Goal: Task Accomplishment & Management: Manage account settings

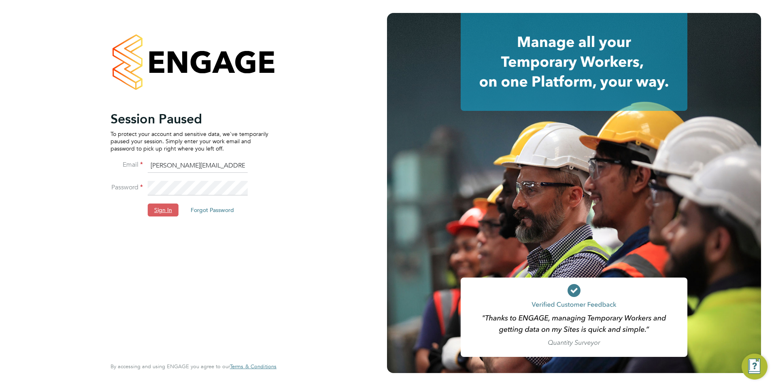
click at [149, 211] on button "Sign In" at bounding box center [163, 210] width 31 height 13
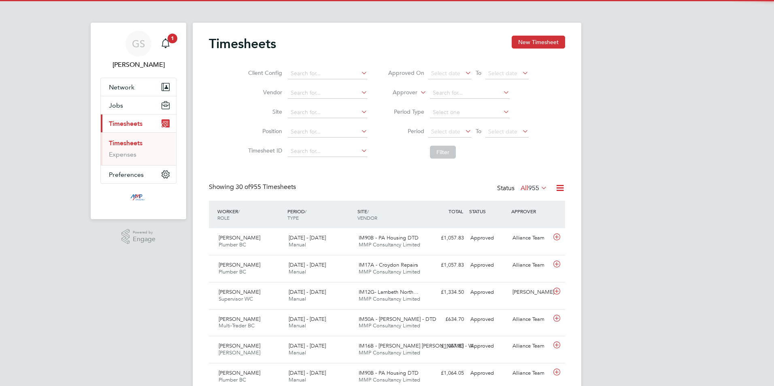
click at [132, 107] on button "Jobs" at bounding box center [138, 105] width 75 height 18
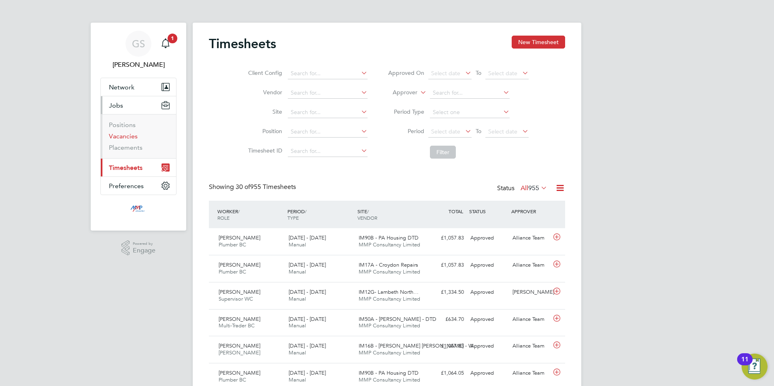
click at [131, 135] on link "Vacancies" at bounding box center [123, 136] width 29 height 8
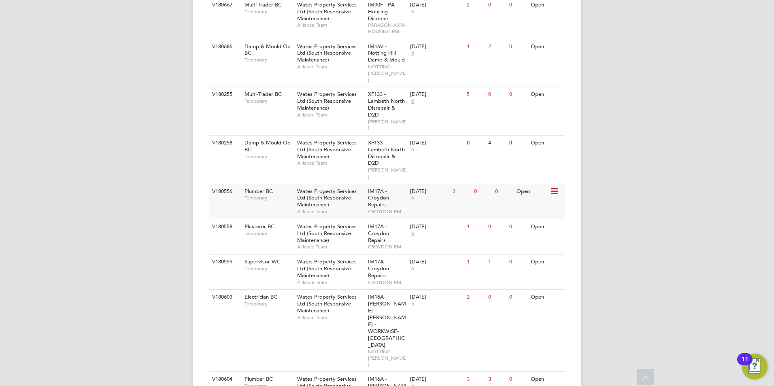
click at [392, 208] on span "CROYDON RM" at bounding box center [387, 211] width 38 height 6
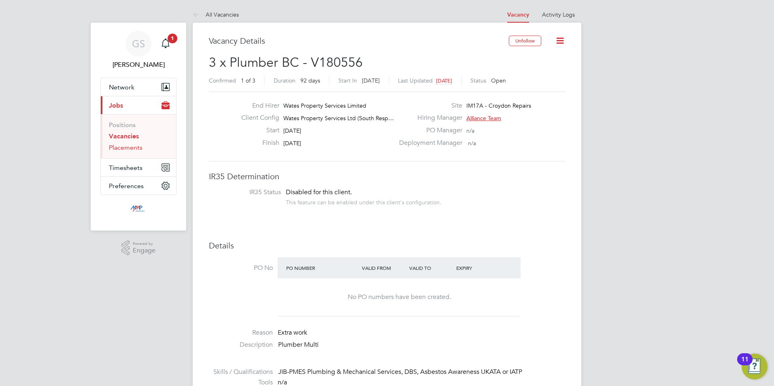
drag, startPoint x: 132, startPoint y: 152, endPoint x: 138, endPoint y: 149, distance: 7.1
click at [132, 152] on ul "Positions Vacancies Placements" at bounding box center [138, 136] width 75 height 44
click at [132, 148] on link "Placements" at bounding box center [126, 148] width 34 height 8
click at [138, 149] on link "Placements" at bounding box center [126, 148] width 34 height 8
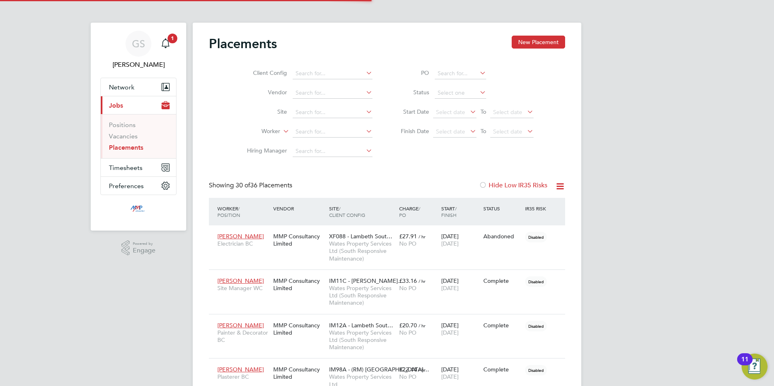
scroll to position [30, 56]
click at [445, 92] on input at bounding box center [460, 92] width 51 height 11
click at [451, 99] on li "Active" at bounding box center [460, 104] width 52 height 11
type input "Active"
click at [115, 136] on link "Vacancies" at bounding box center [123, 136] width 29 height 8
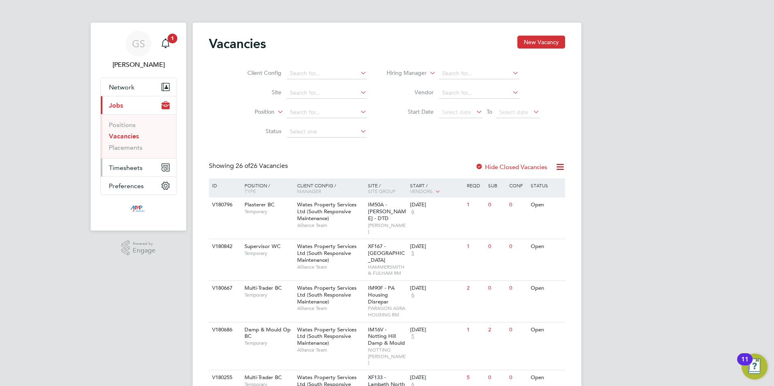
click at [131, 172] on button "Timesheets" at bounding box center [138, 168] width 75 height 18
click at [140, 143] on link "Timesheets" at bounding box center [126, 143] width 34 height 8
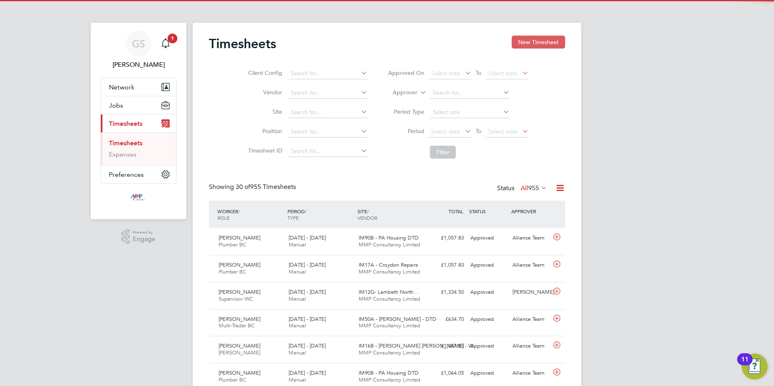
scroll to position [21, 70]
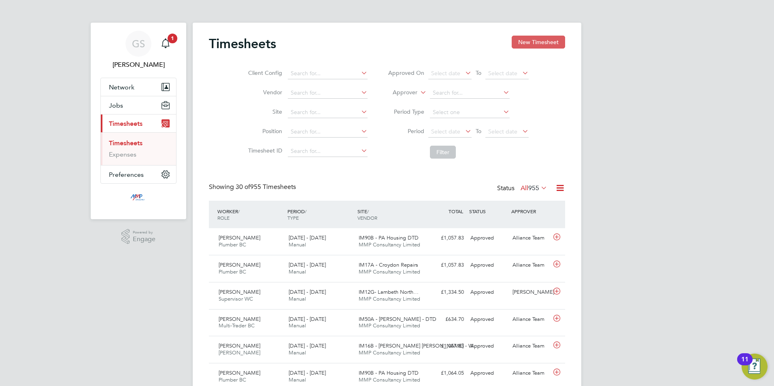
click at [523, 45] on button "New Timesheet" at bounding box center [538, 42] width 53 height 13
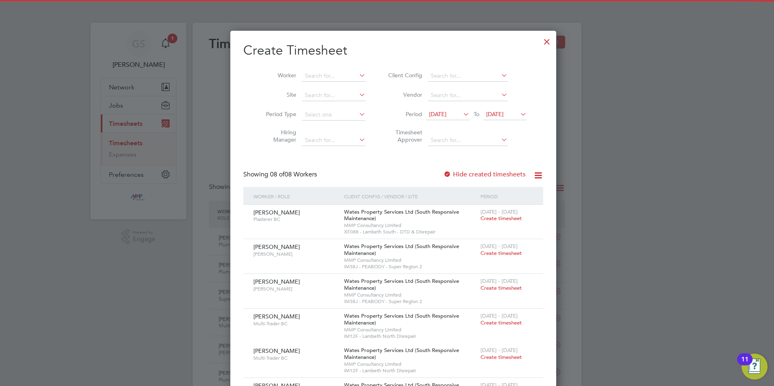
click at [480, 175] on label "Hide created timesheets" at bounding box center [484, 174] width 82 height 8
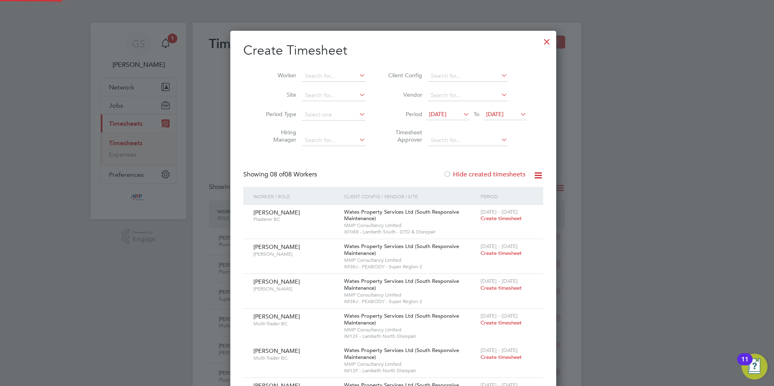
click at [480, 175] on label "Hide created timesheets" at bounding box center [484, 174] width 82 height 8
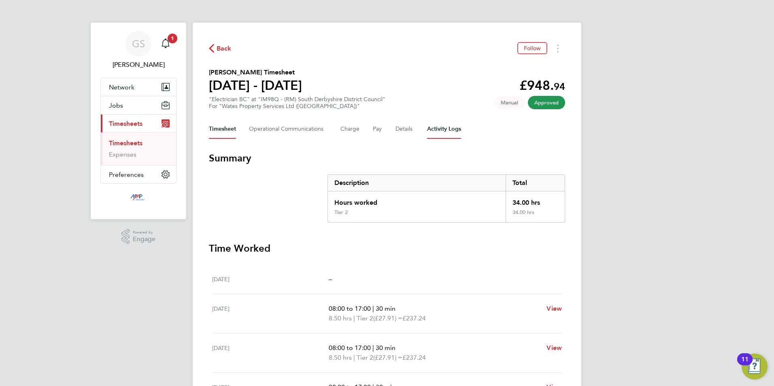
click at [440, 136] on Logs-tab "Activity Logs" at bounding box center [444, 128] width 34 height 19
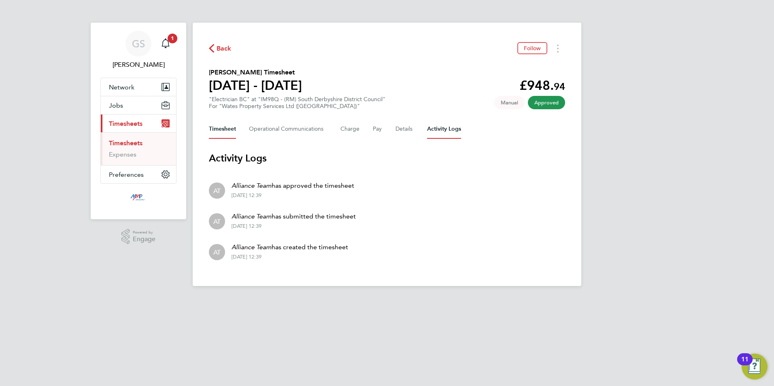
click at [229, 138] on button "Timesheet" at bounding box center [222, 128] width 27 height 19
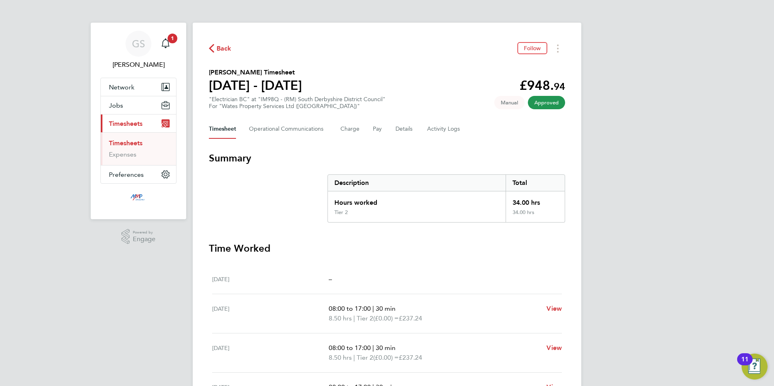
click at [131, 141] on link "Timesheets" at bounding box center [126, 143] width 34 height 8
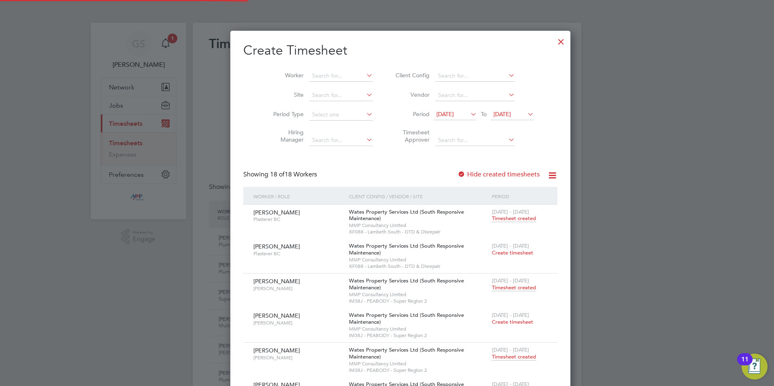
scroll to position [21, 70]
click at [554, 45] on div at bounding box center [561, 39] width 15 height 15
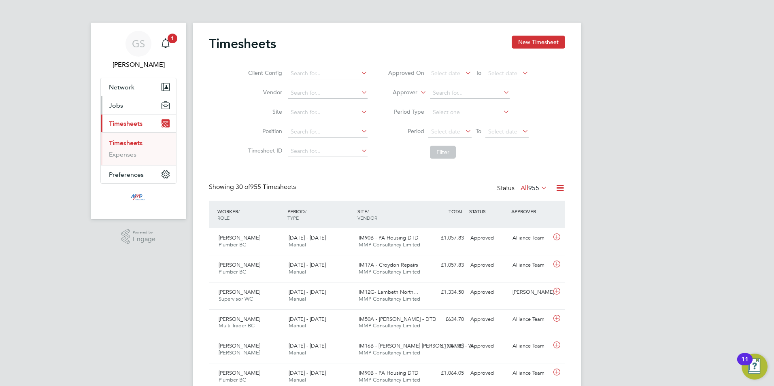
click at [133, 104] on button "Jobs" at bounding box center [138, 105] width 75 height 18
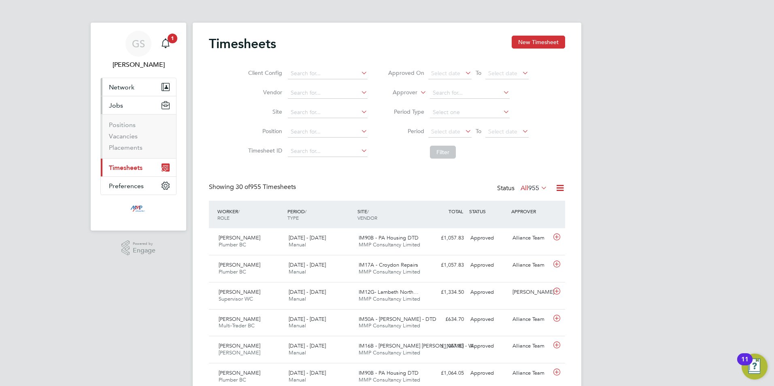
click at [134, 86] on button "Network" at bounding box center [138, 87] width 75 height 18
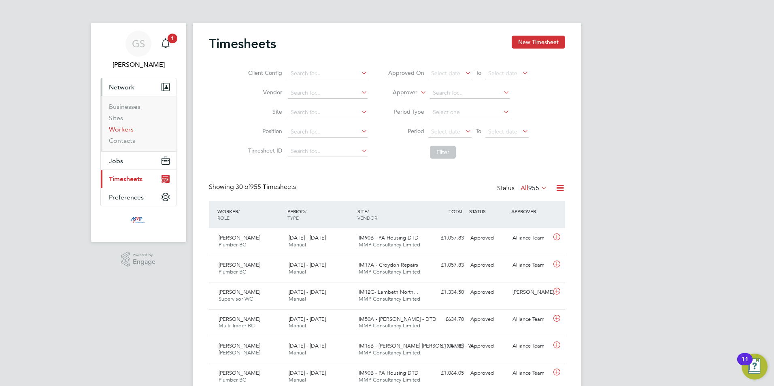
click at [110, 131] on link "Workers" at bounding box center [121, 129] width 25 height 8
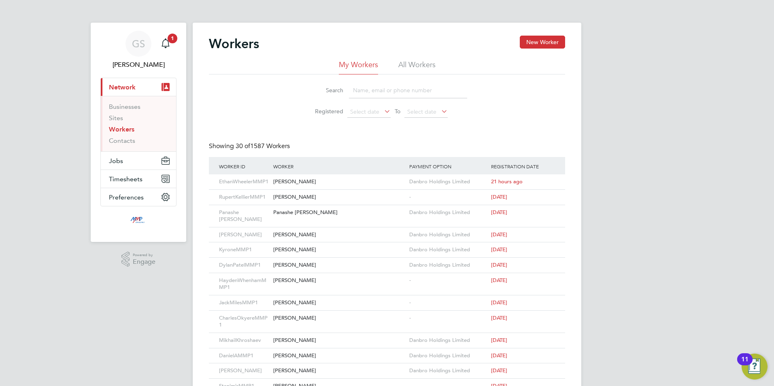
click at [367, 94] on input at bounding box center [408, 91] width 118 height 16
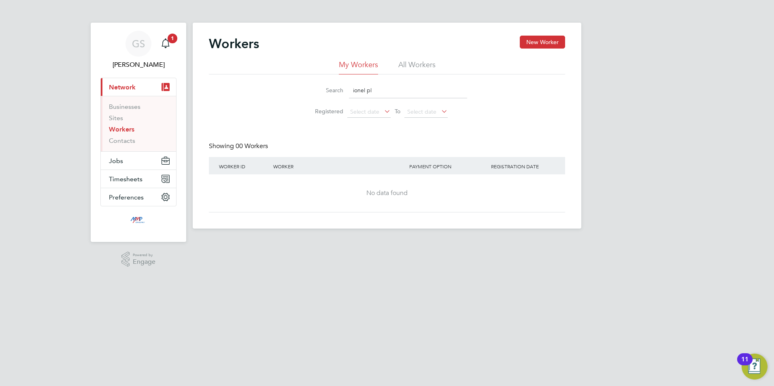
click at [400, 93] on input "ionel pl" at bounding box center [408, 91] width 118 height 16
type input "ionel plesea"
click at [127, 127] on link "Workers" at bounding box center [121, 129] width 25 height 8
click at [131, 155] on button "Jobs" at bounding box center [138, 161] width 75 height 18
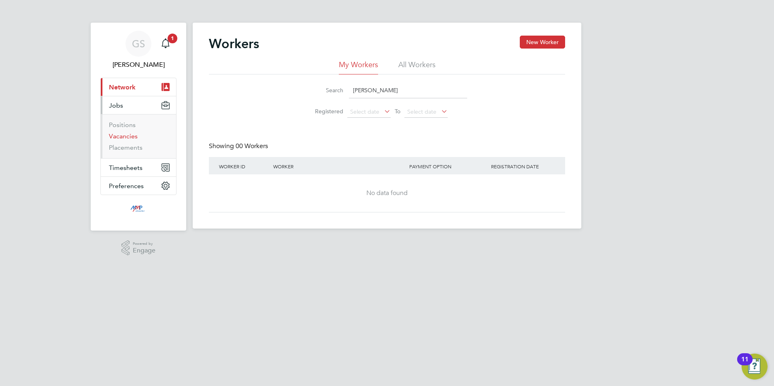
click at [134, 138] on link "Vacancies" at bounding box center [123, 136] width 29 height 8
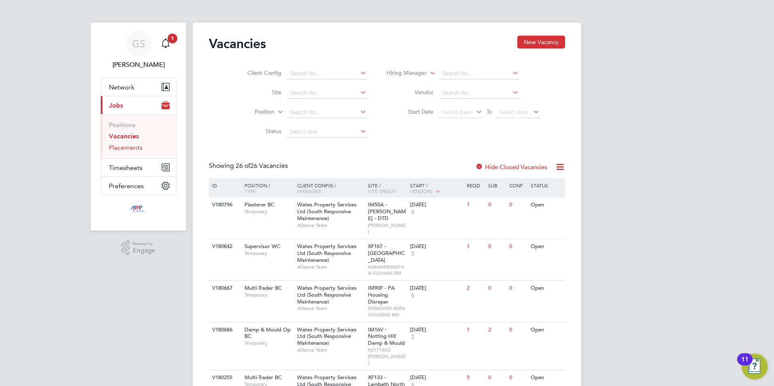
click at [133, 149] on link "Placements" at bounding box center [126, 148] width 34 height 8
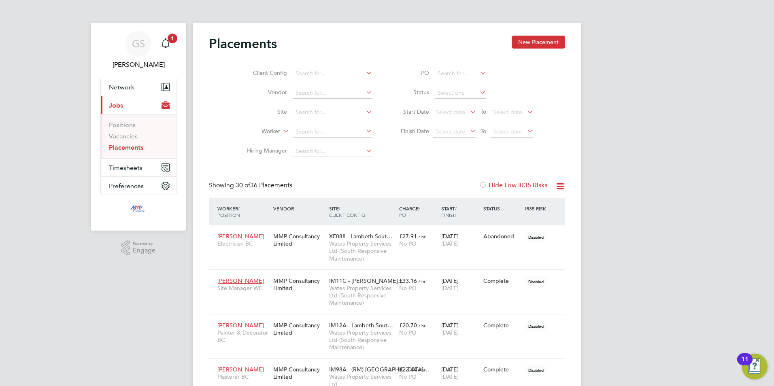
scroll to position [30, 56]
click at [444, 93] on input at bounding box center [460, 92] width 51 height 11
click at [452, 98] on input at bounding box center [460, 92] width 51 height 11
click at [454, 101] on li "Active" at bounding box center [460, 104] width 52 height 11
type input "Active"
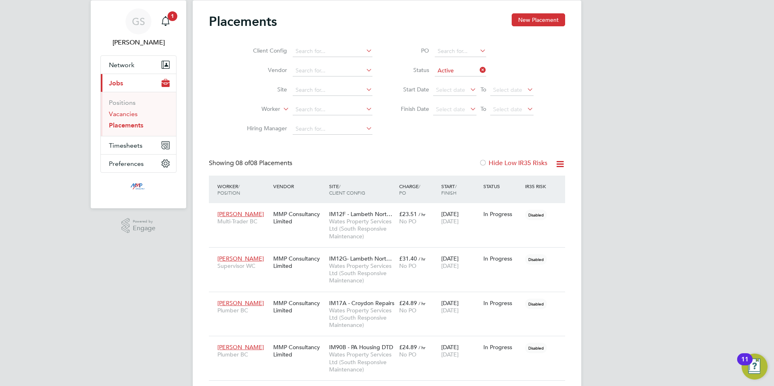
click at [119, 115] on link "Vacancies" at bounding box center [123, 114] width 29 height 8
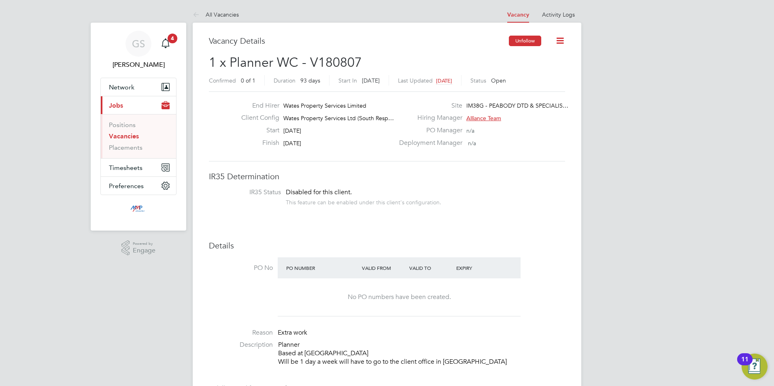
click at [520, 46] on button "Unfollow" at bounding box center [525, 41] width 32 height 11
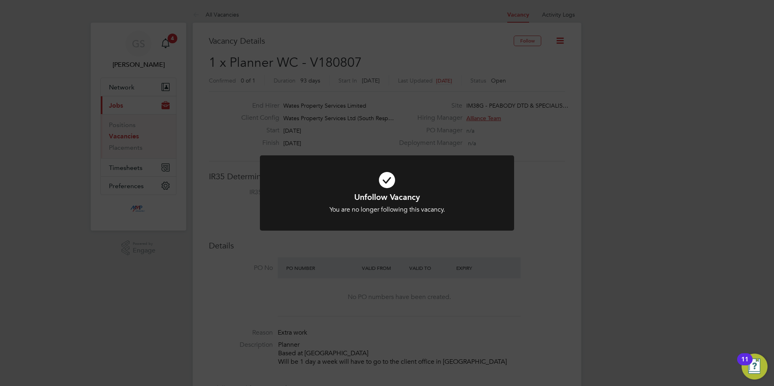
click at [478, 81] on div "Unfollow Vacancy You are no longer following this vacancy. Cancel Okay" at bounding box center [387, 193] width 774 height 386
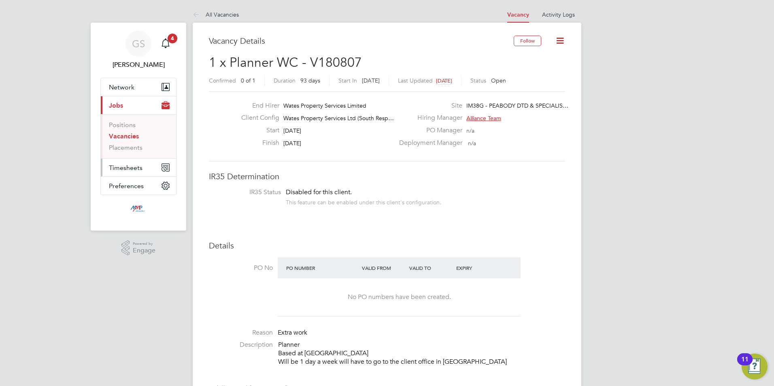
click at [129, 172] on button "Timesheets" at bounding box center [138, 168] width 75 height 18
click at [134, 146] on link "Timesheets" at bounding box center [126, 143] width 34 height 8
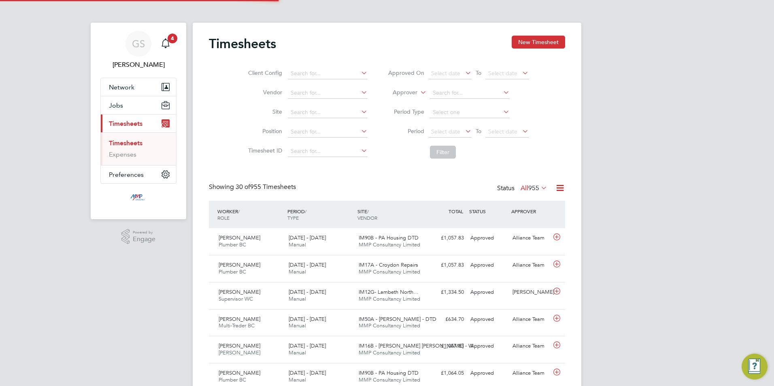
scroll to position [21, 70]
click at [550, 47] on button "New Timesheet" at bounding box center [538, 42] width 53 height 13
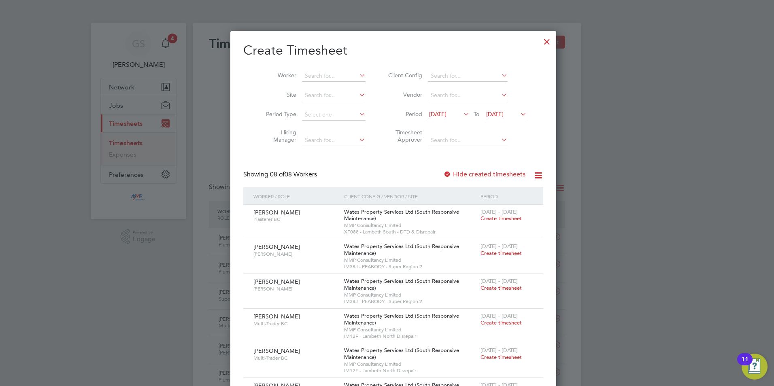
click at [539, 41] on div at bounding box center [546, 39] width 15 height 15
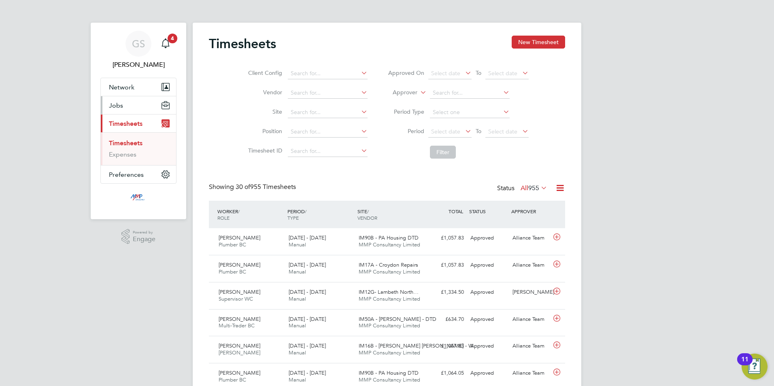
click at [141, 102] on button "Jobs" at bounding box center [138, 105] width 75 height 18
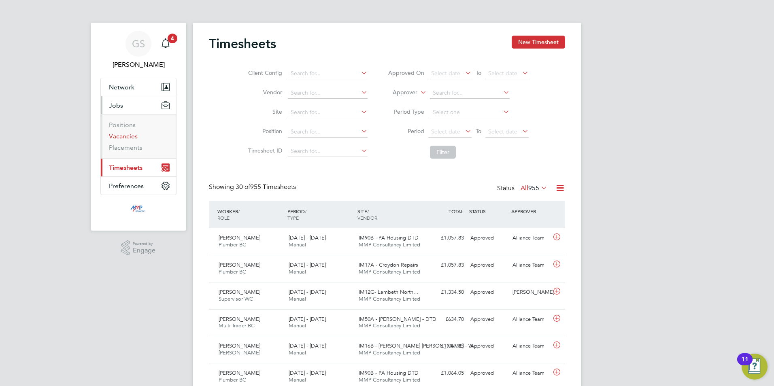
click at [128, 135] on link "Vacancies" at bounding box center [123, 136] width 29 height 8
